Goal: Information Seeking & Learning: Learn about a topic

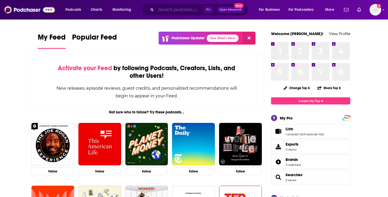
click at [176, 12] on input "Search podcasts, credits, & more..." at bounding box center [179, 10] width 47 height 8
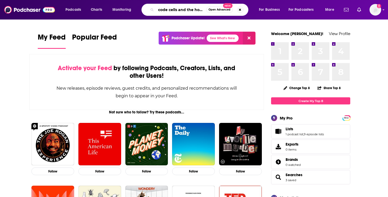
scroll to position [0, 4]
type input "code cells and the holden"
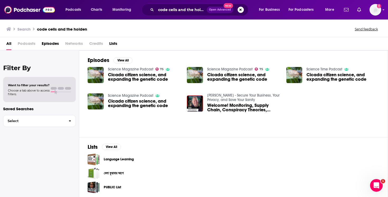
click at [151, 11] on icon "Search podcasts, credits, & more..." at bounding box center [151, 9] width 3 height 3
click at [379, 6] on icon "Add a profile image" at bounding box center [379, 6] width 4 height 4
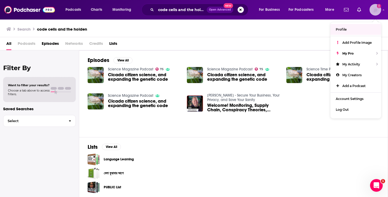
click at [342, 27] on span "Profile" at bounding box center [341, 29] width 11 height 4
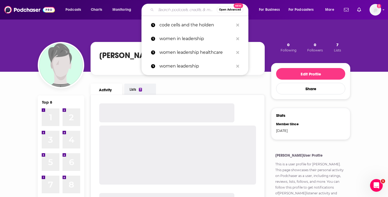
click at [183, 8] on input "Search podcasts, credits, & more..." at bounding box center [186, 10] width 61 height 8
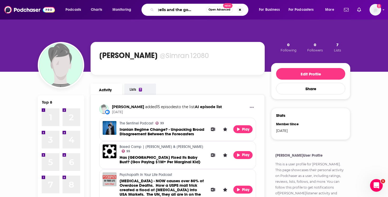
scroll to position [0, 13]
type input "code cells and the golden state"
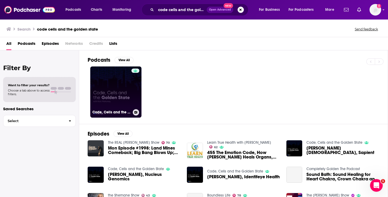
click at [109, 83] on link "Code, Cells and the Golden State" at bounding box center [115, 91] width 51 height 51
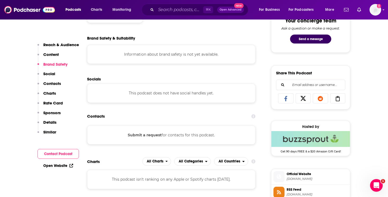
scroll to position [286, 0]
